Goal: Information Seeking & Learning: Learn about a topic

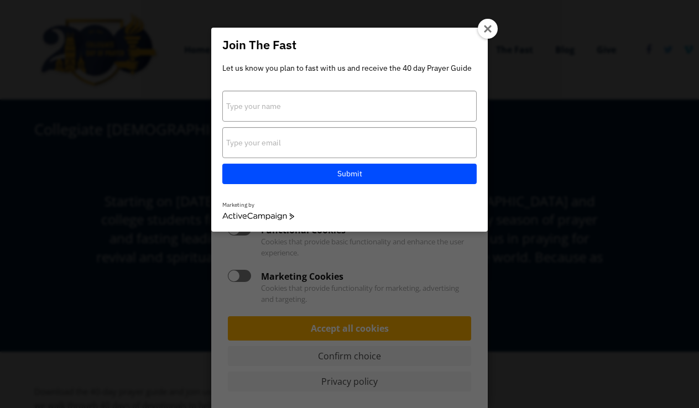
click at [489, 27] on icon at bounding box center [488, 29] width 9 height 9
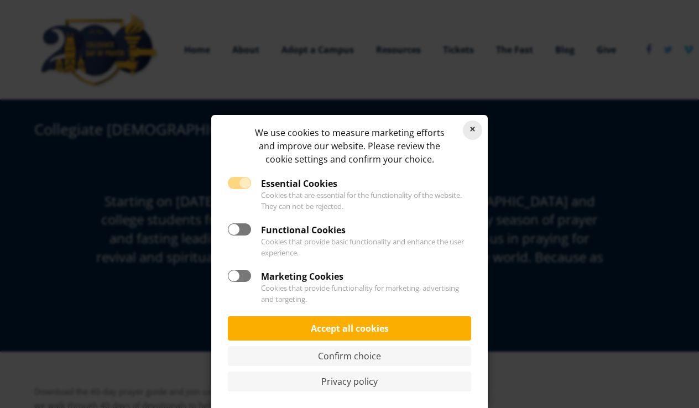
click at [473, 132] on link "Reject cookies" at bounding box center [472, 130] width 19 height 19
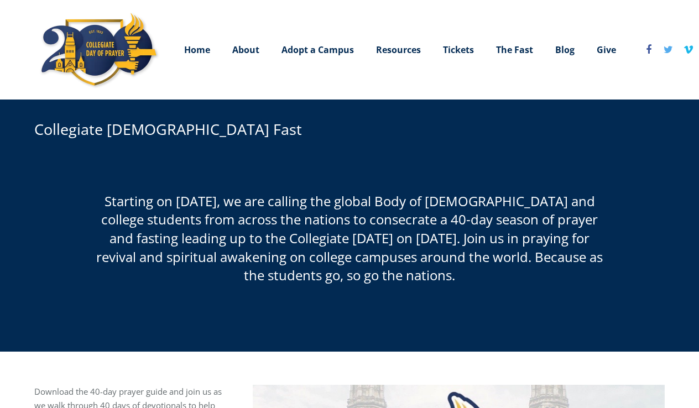
drag, startPoint x: 325, startPoint y: 210, endPoint x: 416, endPoint y: 296, distance: 125.2
click at [416, 296] on div "Starting on January 19, we are calling the global Body of Christ and college st…" at bounding box center [349, 255] width 655 height 127
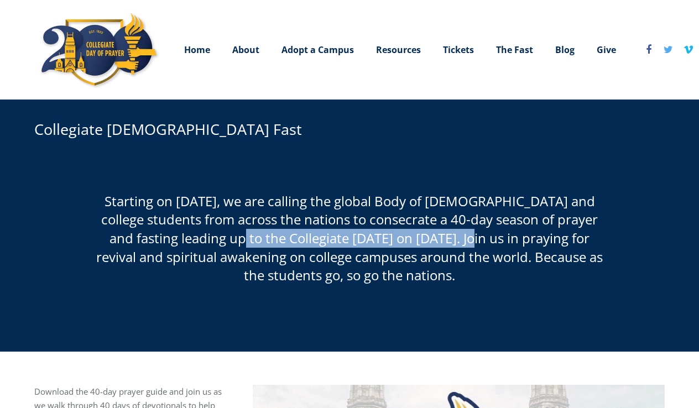
drag, startPoint x: 154, startPoint y: 234, endPoint x: 399, endPoint y: 237, distance: 244.4
click at [399, 237] on span "Starting on January 19, we are calling the global Body of Christ and college st…" at bounding box center [349, 238] width 506 height 92
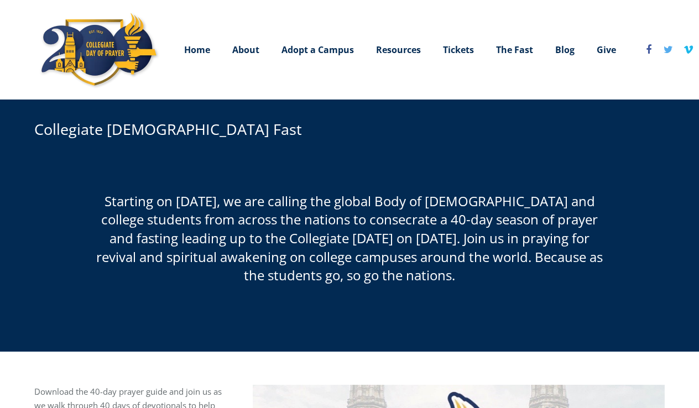
click at [440, 244] on span "Starting on January 19, we are calling the global Body of Christ and college st…" at bounding box center [349, 238] width 506 height 92
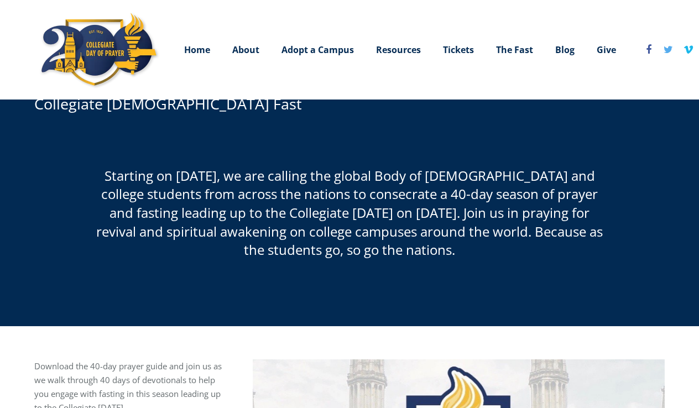
scroll to position [18, 0]
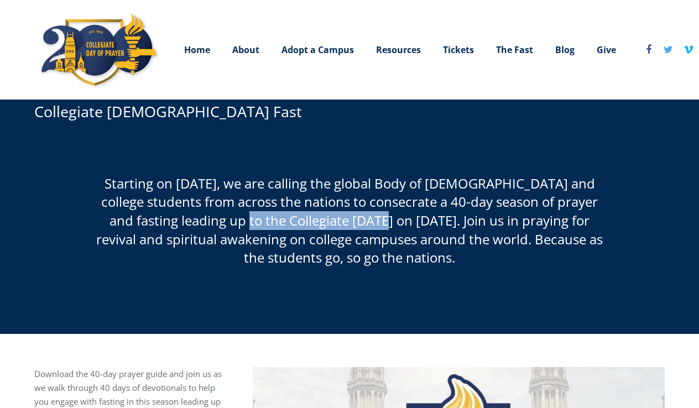
drag, startPoint x: 160, startPoint y: 217, endPoint x: 302, endPoint y: 222, distance: 142.7
click at [302, 222] on span "Starting on January 19, we are calling the global Body of Christ and college st…" at bounding box center [349, 220] width 506 height 92
copy span "ollegiate Day of Prayer"
